Goal: Task Accomplishment & Management: Use online tool/utility

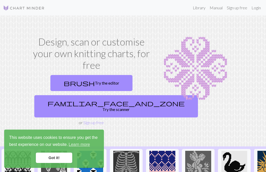
click at [258, 8] on link "Login" at bounding box center [255, 8] width 13 height 10
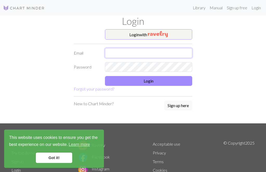
click at [177, 53] on input "text" at bounding box center [148, 53] width 87 height 10
click at [183, 33] on button "Login with" at bounding box center [148, 34] width 87 height 10
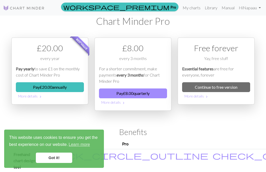
click at [80, 120] on div "Best value £ 20.00 every year Pay yearly to save £1 on the monthly cost of Char…" at bounding box center [49, 81] width 83 height 86
click at [214, 88] on link "Continue to free version" at bounding box center [216, 87] width 68 height 10
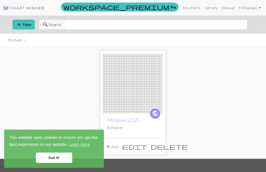
click at [23, 29] on button "add New" at bounding box center [23, 25] width 22 height 10
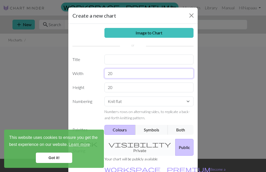
click at [123, 75] on input "20" at bounding box center [148, 74] width 89 height 10
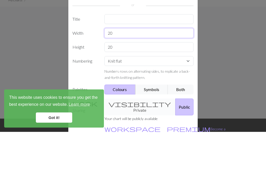
type input "2"
type input "30"
click at [173, 83] on input "20" at bounding box center [148, 88] width 89 height 10
type input "2"
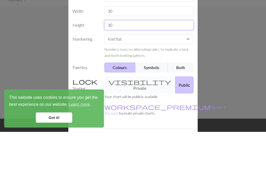
scroll to position [23, 0]
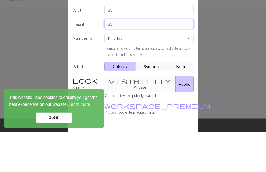
type input "30"
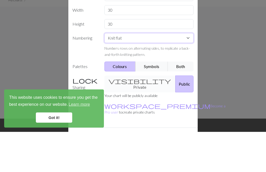
click at [191, 74] on select "Knit flat Knit in the round Lace knitting Cross stitch" at bounding box center [148, 79] width 89 height 10
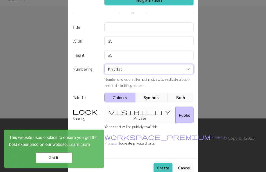
scroll to position [32, 0]
click at [162, 164] on button "Create" at bounding box center [162, 169] width 19 height 10
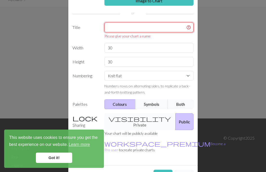
click at [137, 27] on input "text" at bounding box center [148, 28] width 89 height 10
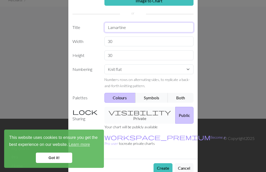
type input "Lamartine"
click at [163, 164] on button "Create" at bounding box center [162, 169] width 19 height 10
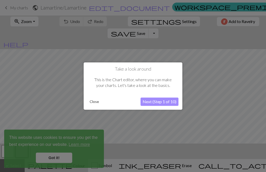
click at [157, 102] on button "Next (Step 1 of 10)" at bounding box center [159, 102] width 38 height 8
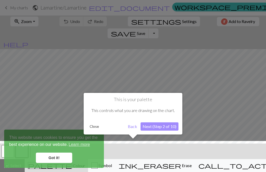
click at [95, 126] on button "Close" at bounding box center [93, 127] width 13 height 8
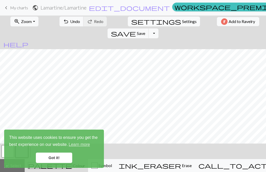
click at [62, 158] on link "Got it!" at bounding box center [54, 158] width 36 height 10
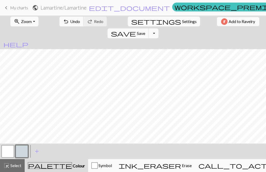
click at [10, 152] on button "button" at bounding box center [8, 151] width 12 height 12
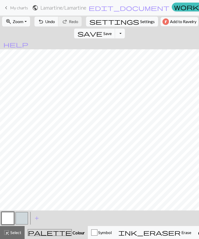
click at [23, 172] on button "button" at bounding box center [22, 218] width 12 height 12
click at [40, 172] on span "palette" at bounding box center [50, 232] width 44 height 7
click at [41, 172] on span "palette" at bounding box center [50, 232] width 44 height 7
click at [38, 172] on span "add" at bounding box center [37, 217] width 6 height 7
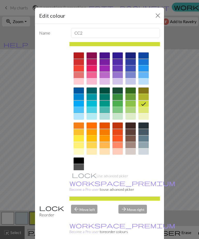
click at [78, 55] on div at bounding box center [79, 55] width 10 height 6
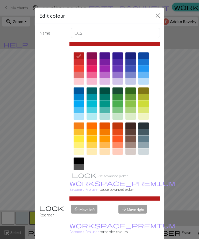
click at [161, 15] on button "Close" at bounding box center [158, 15] width 8 height 8
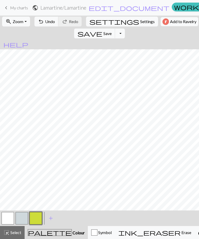
click at [52, 172] on span "add" at bounding box center [51, 217] width 6 height 7
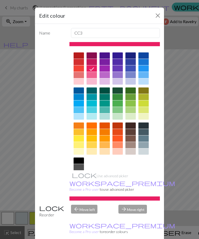
click at [159, 15] on button "Close" at bounding box center [158, 15] width 8 height 8
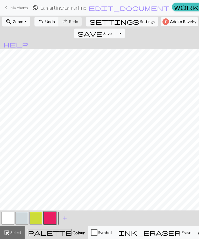
click at [93, 6] on span "edit_document" at bounding box center [129, 7] width 81 height 7
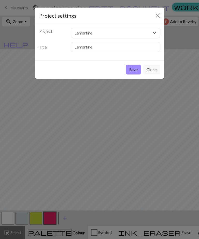
click at [153, 68] on button "Close" at bounding box center [151, 70] width 17 height 10
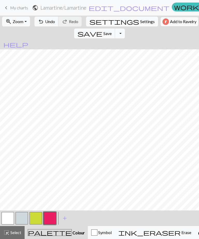
click at [4, 7] on span "keyboard_arrow_left" at bounding box center [6, 7] width 6 height 7
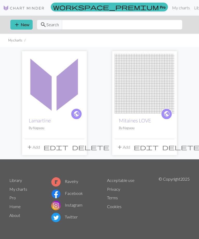
click at [61, 91] on img at bounding box center [55, 84] width 60 height 60
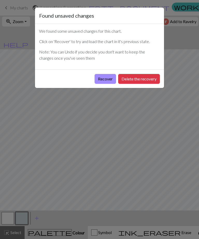
click at [142, 80] on button "Delete the recovery" at bounding box center [139, 79] width 42 height 10
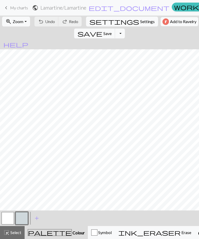
click at [8, 5] on span "keyboard_arrow_left" at bounding box center [6, 7] width 6 height 7
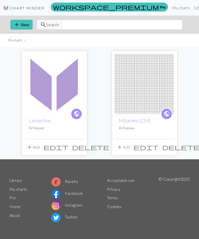
click at [80, 147] on span "delete" at bounding box center [90, 146] width 37 height 7
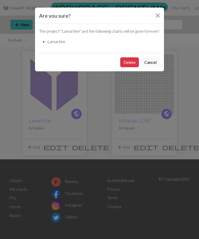
click at [127, 67] on button "Delete" at bounding box center [129, 62] width 19 height 10
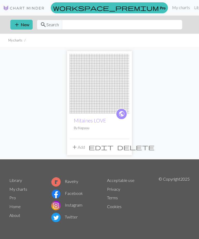
click at [17, 26] on span "add" at bounding box center [17, 24] width 6 height 7
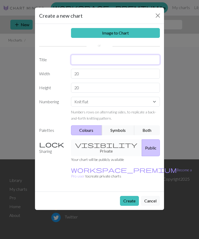
click at [106, 59] on input "text" at bounding box center [115, 60] width 89 height 10
type input "Lamartine"
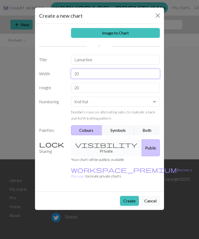
click at [99, 75] on input "20" at bounding box center [115, 74] width 89 height 10
type input "2"
type input "19"
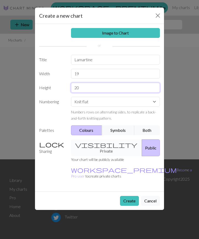
click at [102, 88] on input "20" at bounding box center [115, 88] width 89 height 10
type input "2"
click at [143, 143] on div "Image to Chart Title Lamartine Width 19 Height Numbering Knit flat Knit in the …" at bounding box center [99, 108] width 129 height 168
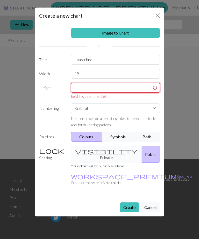
click at [130, 89] on input "text" at bounding box center [115, 88] width 89 height 10
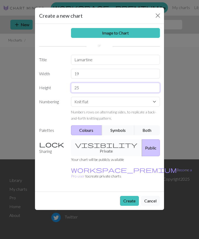
type input "25"
click at [126, 196] on button "Create" at bounding box center [129, 201] width 19 height 10
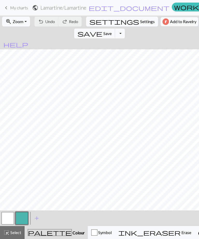
click at [23, 218] on button "button" at bounding box center [22, 218] width 12 height 12
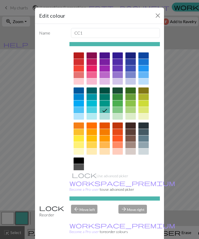
click at [78, 54] on div at bounding box center [79, 55] width 10 height 6
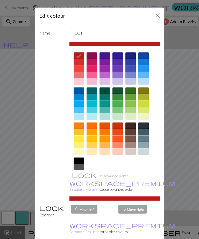
click at [159, 14] on button "Close" at bounding box center [158, 15] width 8 height 8
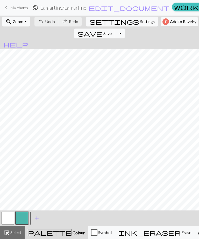
click at [36, 218] on span "add" at bounding box center [37, 217] width 6 height 7
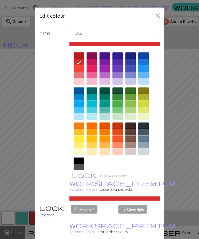
click at [157, 15] on button "Close" at bounding box center [158, 15] width 8 height 8
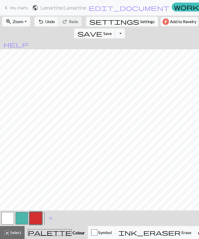
click at [4, 218] on button "button" at bounding box center [8, 218] width 12 height 12
click at [22, 219] on button "button" at bounding box center [22, 218] width 12 height 12
click at [8, 219] on button "button" at bounding box center [8, 218] width 12 height 12
click at [19, 220] on button "button" at bounding box center [22, 218] width 12 height 12
click at [6, 218] on button "button" at bounding box center [8, 218] width 12 height 12
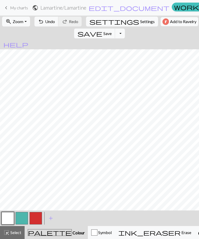
click at [20, 220] on button "button" at bounding box center [22, 218] width 12 height 12
click at [9, 219] on button "button" at bounding box center [8, 218] width 12 height 12
click at [20, 220] on button "button" at bounding box center [22, 218] width 12 height 12
click at [8, 219] on button "button" at bounding box center [8, 218] width 12 height 12
click at [22, 219] on button "button" at bounding box center [22, 218] width 12 height 12
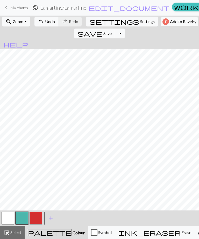
click at [2, 222] on button "button" at bounding box center [8, 218] width 12 height 12
click at [21, 218] on button "button" at bounding box center [22, 218] width 12 height 12
click at [7, 219] on button "button" at bounding box center [8, 218] width 12 height 12
click at [20, 219] on button "button" at bounding box center [22, 218] width 12 height 12
click at [7, 219] on button "button" at bounding box center [8, 218] width 12 height 12
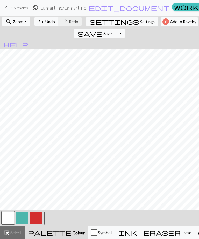
click at [22, 220] on button "button" at bounding box center [22, 218] width 12 height 12
click at [7, 217] on button "button" at bounding box center [8, 218] width 12 height 12
click at [23, 218] on button "button" at bounding box center [22, 218] width 12 height 12
click at [8, 219] on button "button" at bounding box center [8, 218] width 12 height 12
click at [47, 23] on span "Undo" at bounding box center [50, 21] width 10 height 5
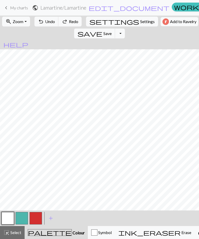
click at [51, 20] on span "Undo" at bounding box center [50, 21] width 10 height 5
click at [52, 20] on span "Undo" at bounding box center [50, 21] width 10 height 5
click at [53, 19] on span "Undo" at bounding box center [50, 21] width 10 height 5
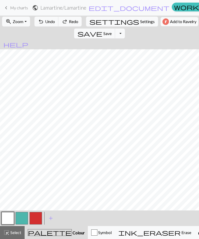
click at [53, 19] on span "Undo" at bounding box center [50, 21] width 10 height 5
click at [54, 20] on span "Undo" at bounding box center [50, 21] width 10 height 5
click at [55, 20] on span "Undo" at bounding box center [50, 21] width 10 height 5
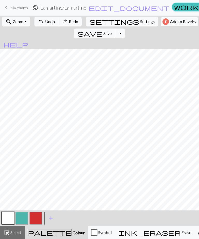
click at [55, 21] on span "Undo" at bounding box center [50, 21] width 10 height 5
click at [49, 19] on span "Undo" at bounding box center [50, 21] width 10 height 5
click at [50, 20] on span "Undo" at bounding box center [50, 21] width 10 height 5
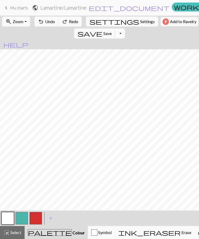
click at [50, 20] on span "Undo" at bounding box center [50, 21] width 10 height 5
click at [49, 20] on span "Undo" at bounding box center [50, 21] width 10 height 5
click at [50, 19] on span "Undo" at bounding box center [50, 21] width 10 height 5
click at [50, 19] on button "undo Undo Undo" at bounding box center [46, 22] width 24 height 10
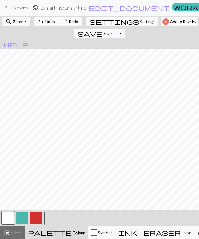
click at [68, 23] on span "redo" at bounding box center [65, 21] width 6 height 7
click at [68, 22] on span "redo" at bounding box center [65, 21] width 6 height 7
click at [74, 22] on span "Redo" at bounding box center [73, 21] width 9 height 5
click at [75, 23] on span "Redo" at bounding box center [73, 21] width 9 height 5
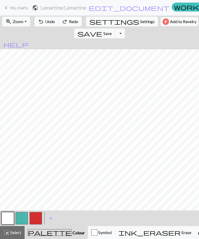
click at [8, 219] on button "button" at bounding box center [8, 218] width 12 height 12
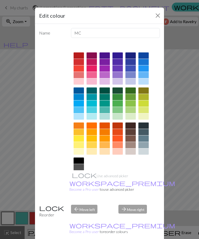
click at [157, 16] on button "Close" at bounding box center [158, 15] width 8 height 8
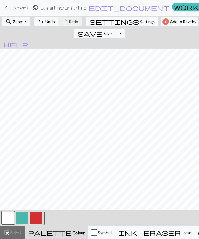
click at [23, 218] on button "button" at bounding box center [22, 218] width 12 height 12
click at [6, 218] on button "button" at bounding box center [8, 218] width 12 height 12
click at [21, 219] on button "button" at bounding box center [22, 218] width 12 height 12
click at [102, 30] on span "save" at bounding box center [90, 33] width 25 height 7
